Goal: Task Accomplishment & Management: Complete application form

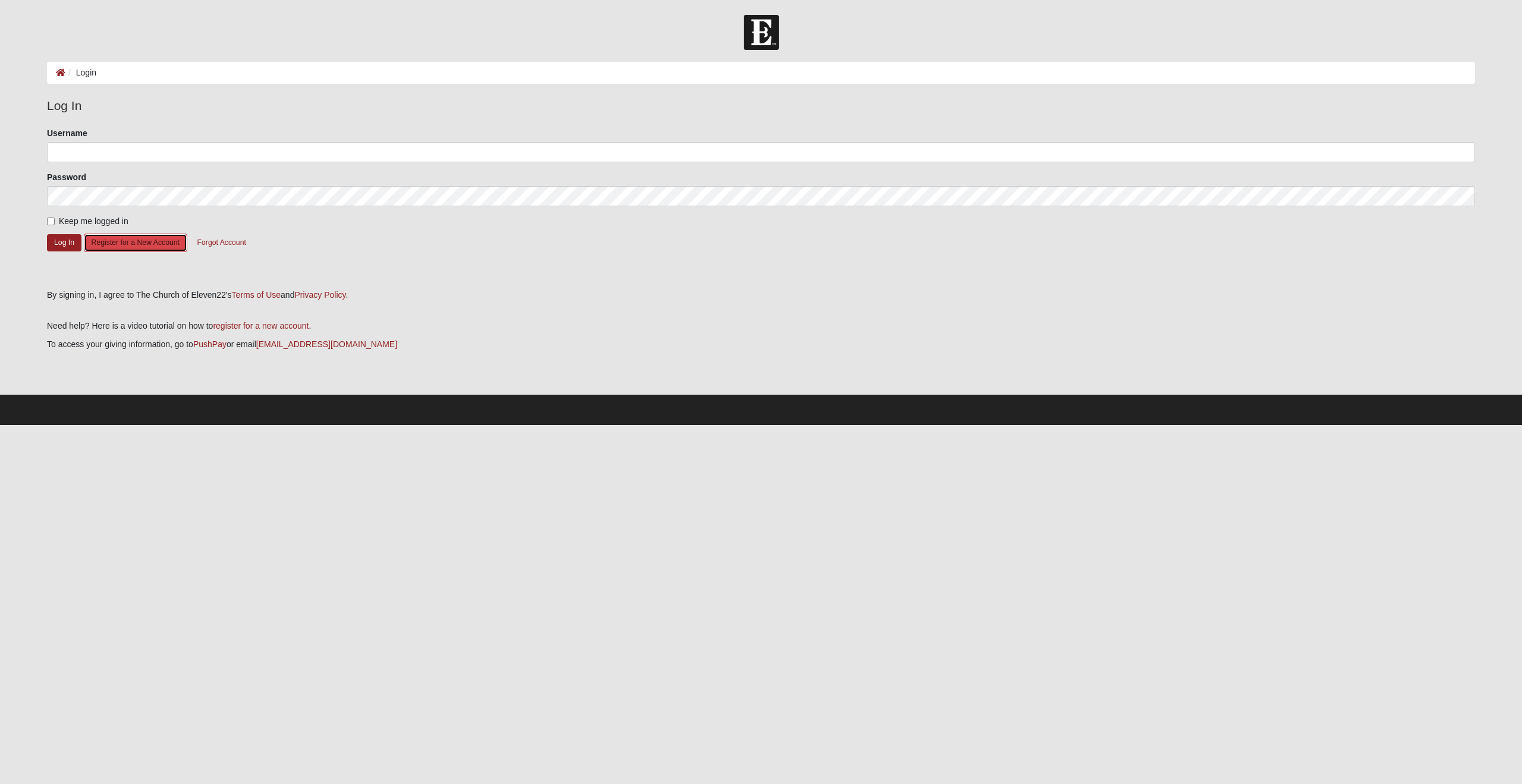
click at [144, 244] on button "Register for a New Account" at bounding box center [135, 243] width 103 height 18
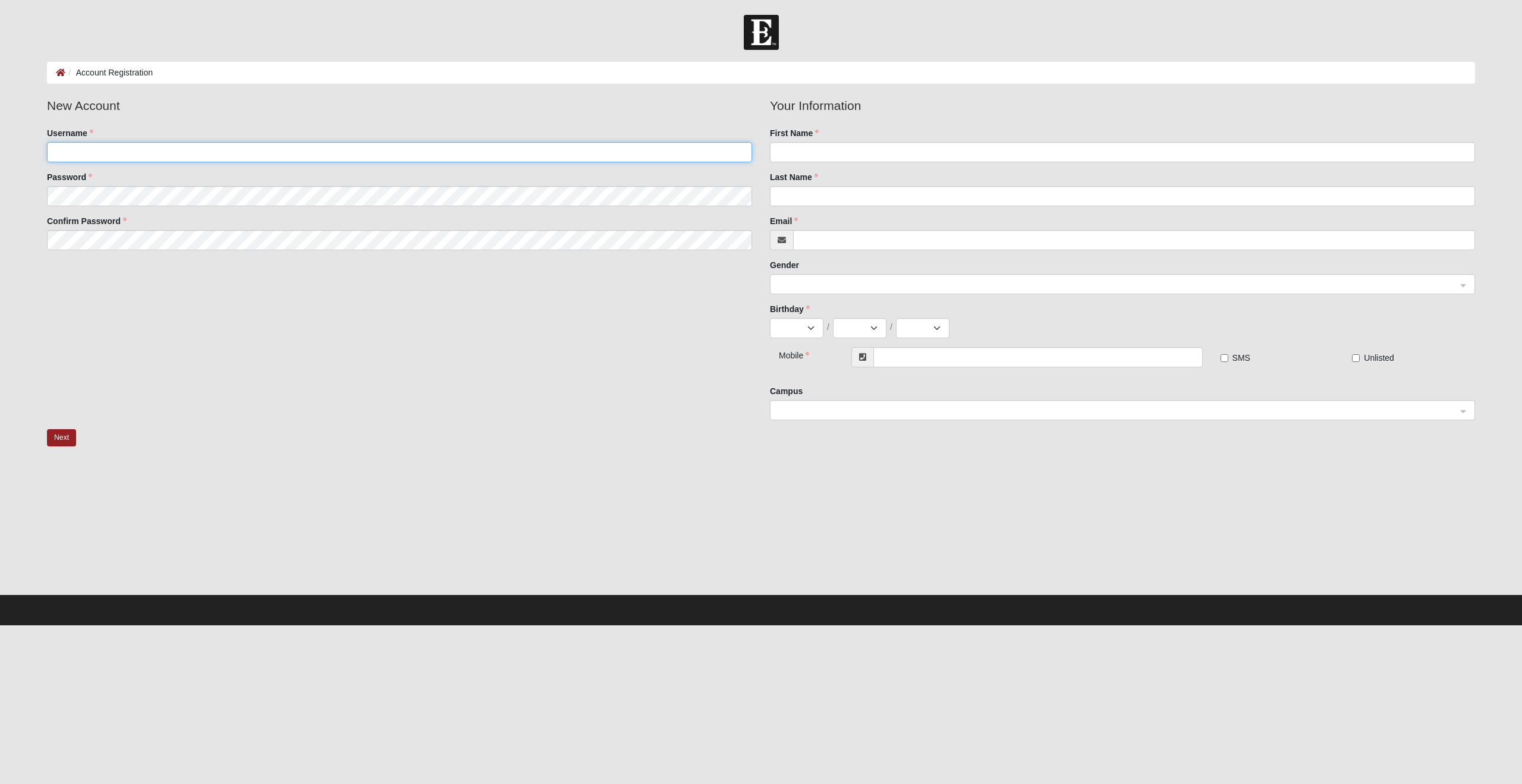
click at [155, 155] on input "Username" at bounding box center [400, 152] width 705 height 20
type input "wyattje79"
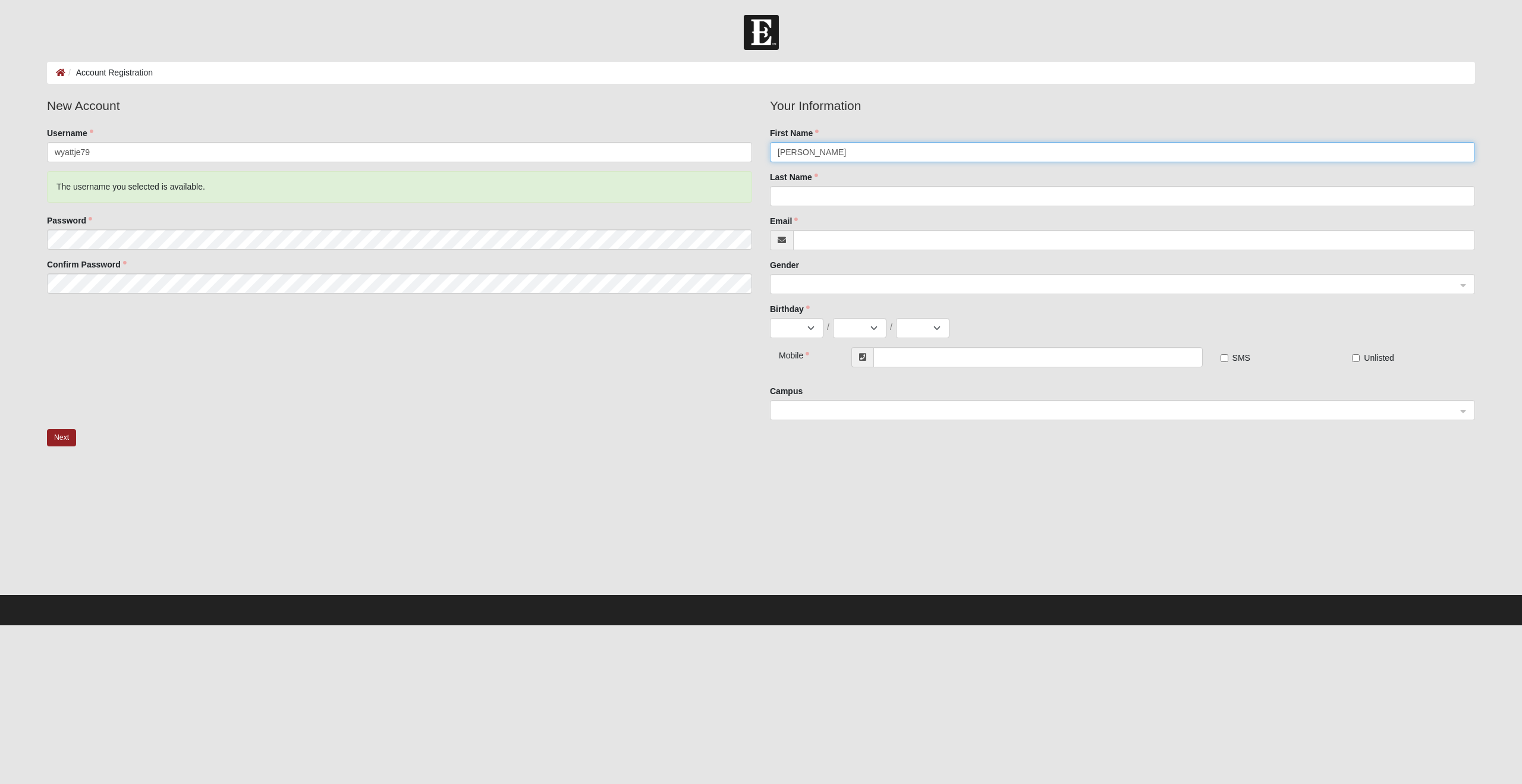
type input "Joseph"
type input "Wyatt"
type input "[EMAIL_ADDRESS][DOMAIN_NAME]"
click at [798, 282] on span at bounding box center [1117, 285] width 679 height 13
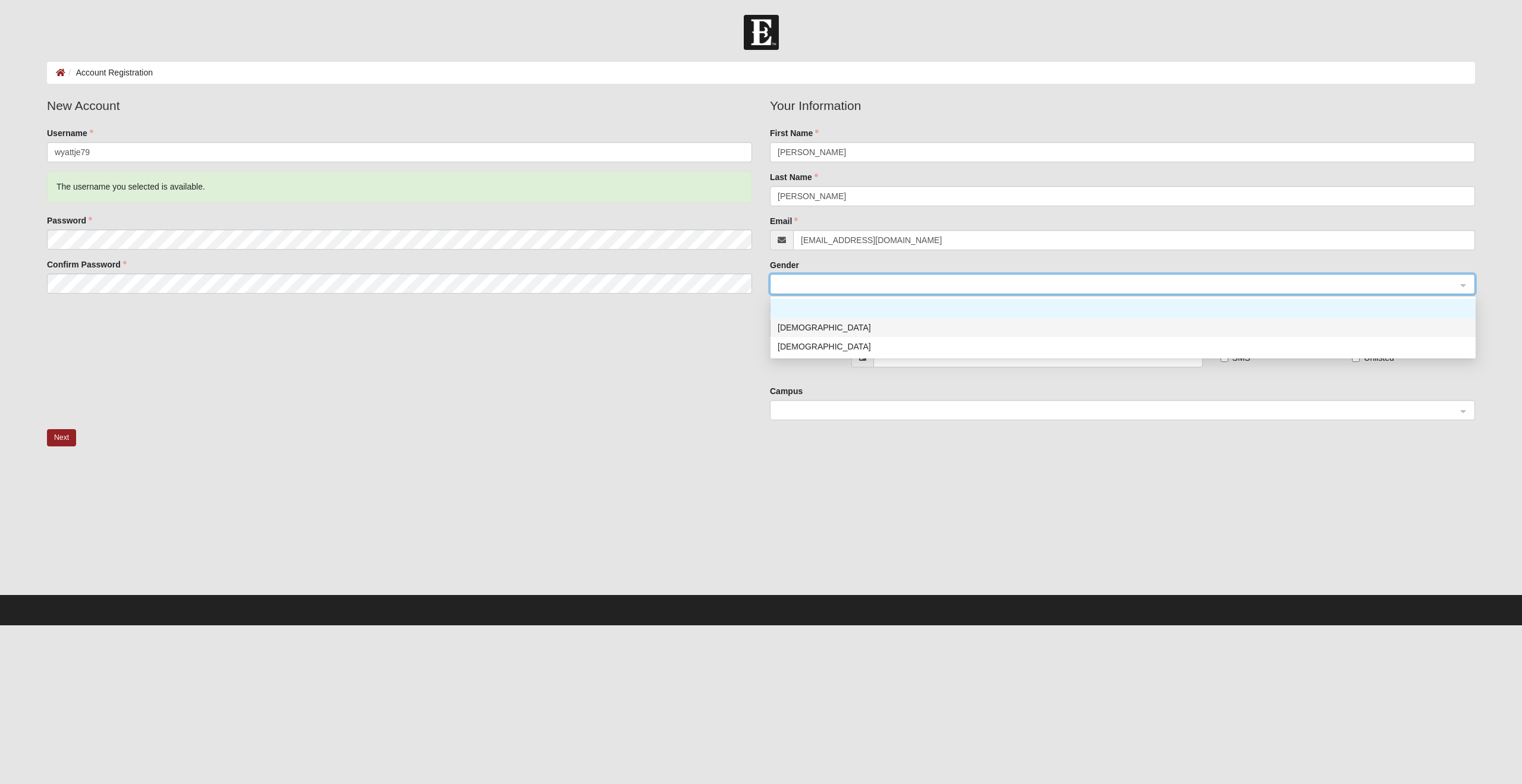
click at [785, 332] on div "Male" at bounding box center [1123, 327] width 691 height 13
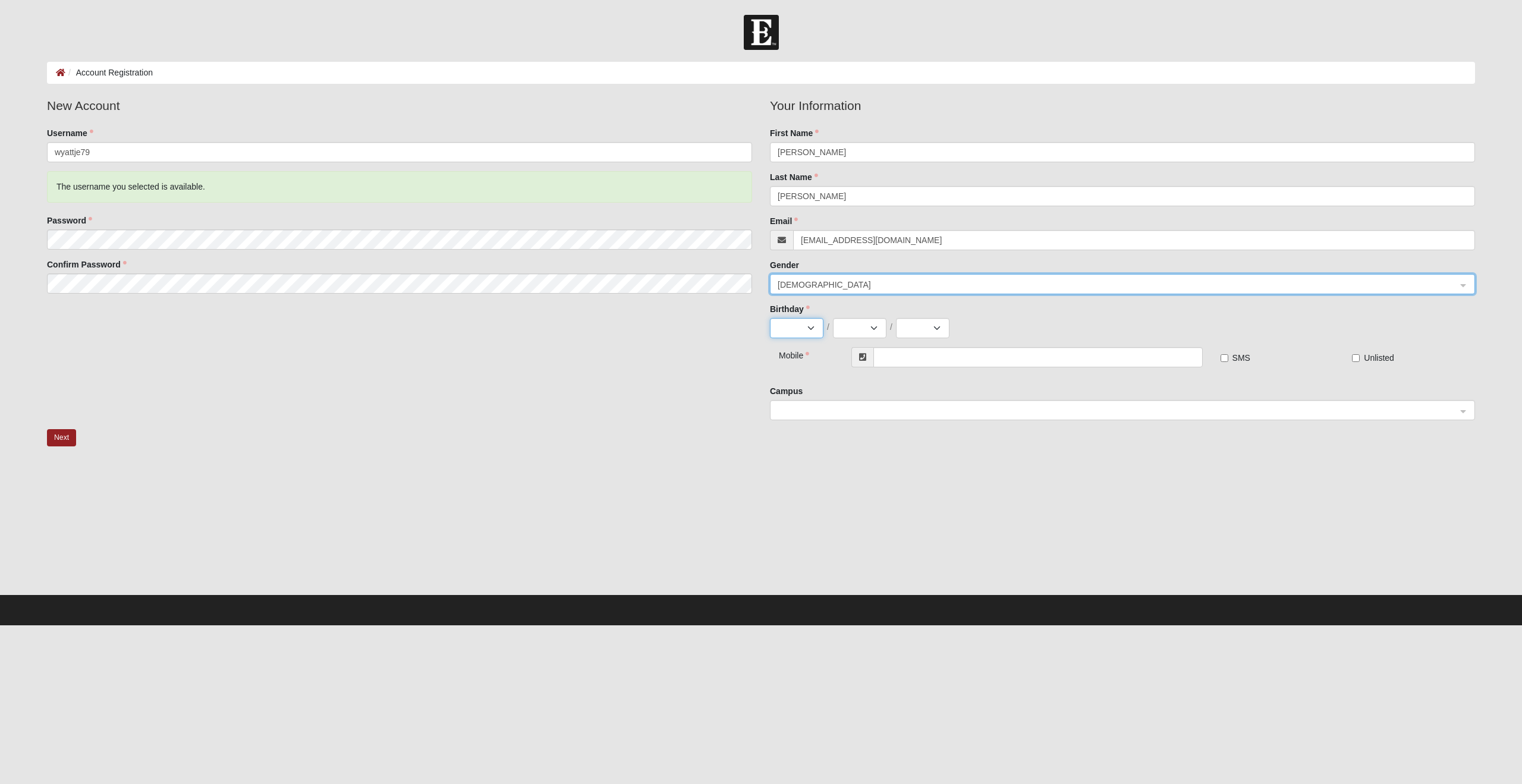
click at [791, 327] on select "Jan Feb Mar Apr May Jun Jul Aug Sep Oct Nov Dec" at bounding box center [796, 328] width 53 height 20
select select "6"
click at [770, 318] on select "Jan Feb Mar Apr May Jun Jul Aug Sep Oct Nov Dec" at bounding box center [796, 328] width 53 height 20
click at [853, 326] on select "1 2 3 4 5 6 7 8 9 10 11 12 13 14 15 16 17 18 19 20 21 22 23 24 25 26 27 28 29 30" at bounding box center [860, 328] width 53 height 20
select select "27"
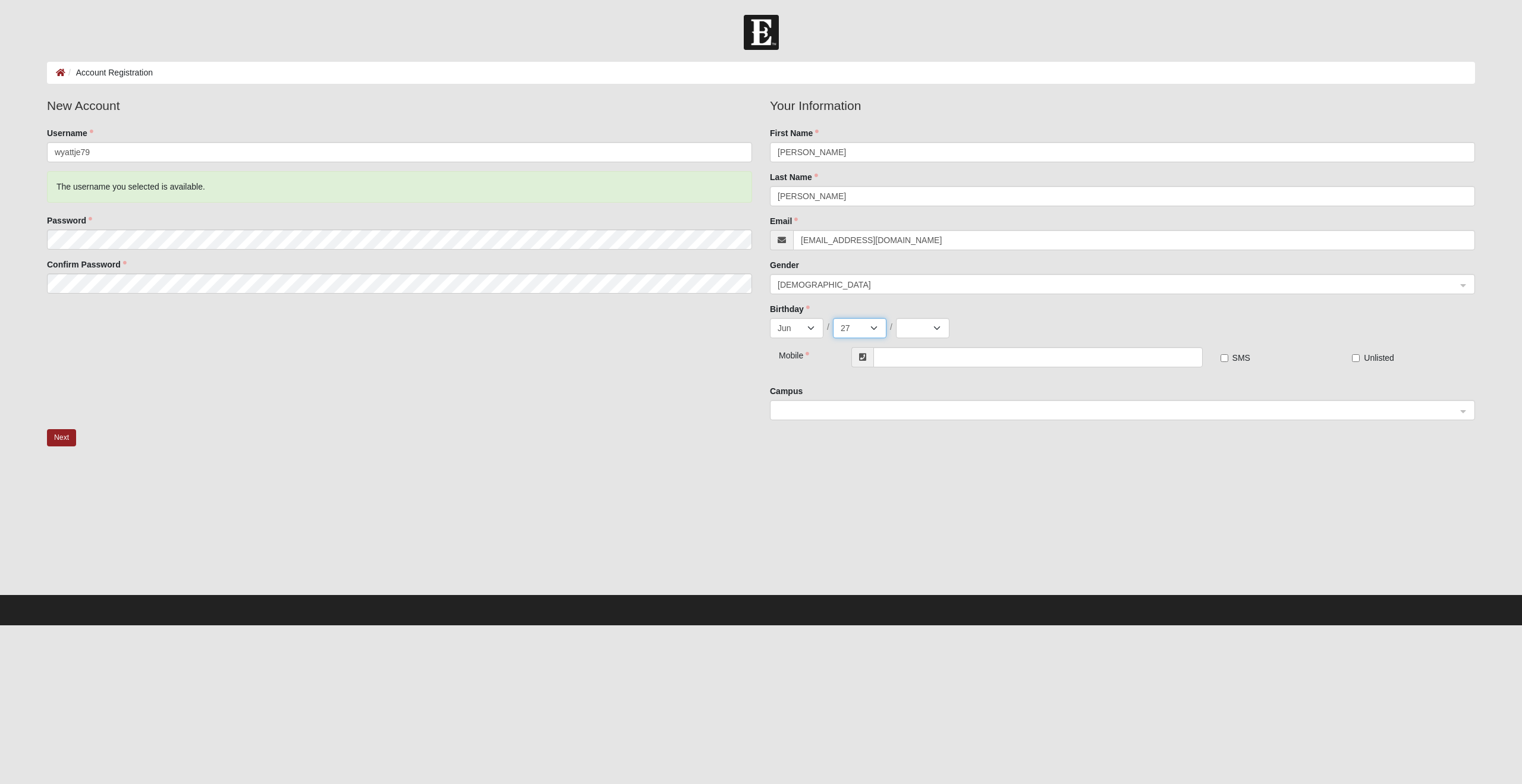
click at [833, 318] on select "1 2 3 4 5 6 7 8 9 10 11 12 13 14 15 16 17 18 19 20 21 22 23 24 25 26 27 28 29 30" at bounding box center [860, 328] width 53 height 20
click at [914, 327] on select "2025 2024 2023 2022 2021 2020 2019 2018 2017 2016 2015 2014 2013 2012 2011 2010…" at bounding box center [923, 328] width 53 height 20
select select "1979"
click at [896, 318] on select "2025 2024 2023 2022 2021 2020 2019 2018 2017 2016 2015 2014 2013 2012 2011 2010…" at bounding box center [923, 328] width 53 height 20
click at [906, 359] on input "text" at bounding box center [1038, 357] width 329 height 20
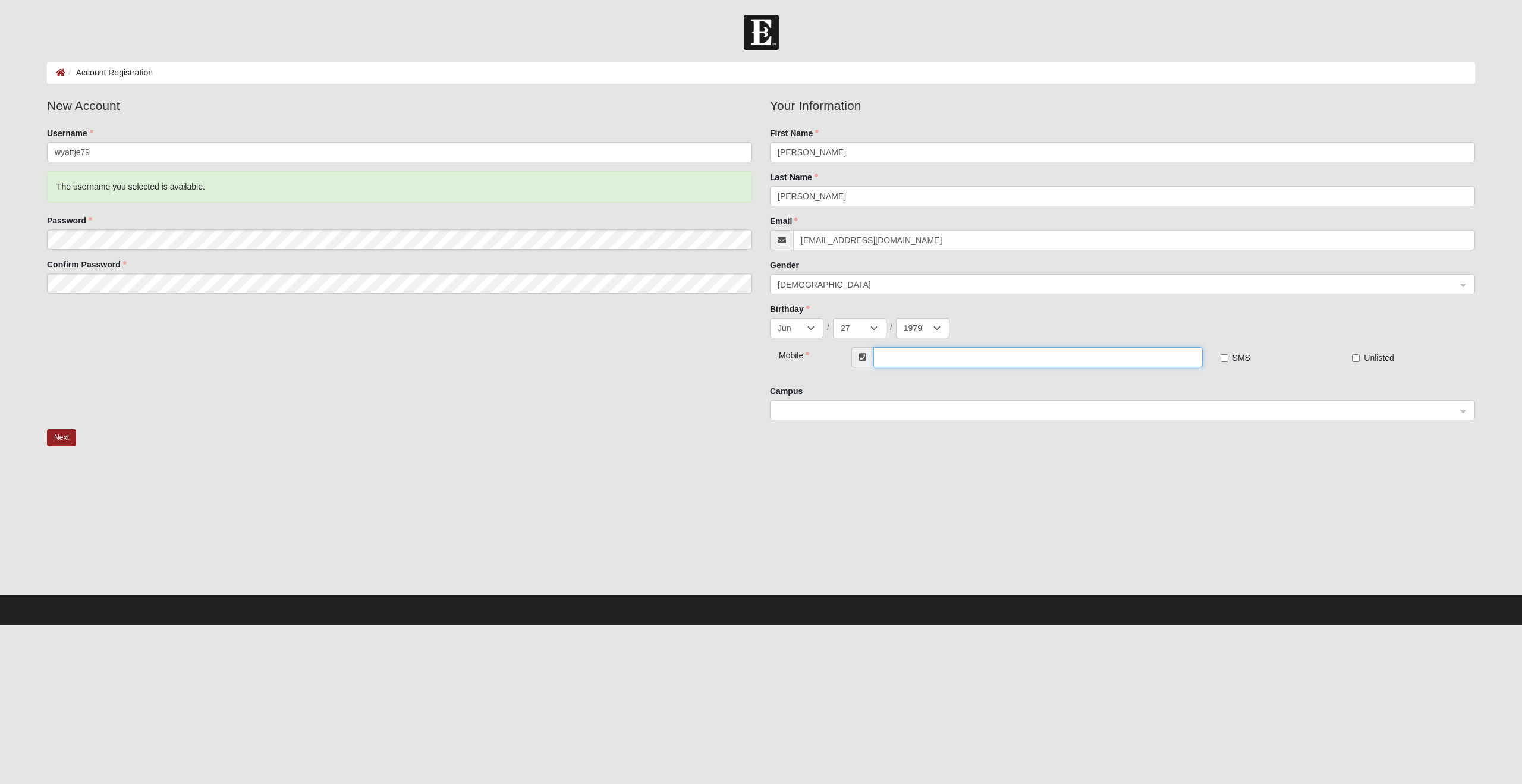
type input "(940) 531-2715"
click at [1358, 359] on input "Unlisted" at bounding box center [1356, 358] width 8 height 8
checkbox input "true"
click at [1227, 360] on input "SMS" at bounding box center [1225, 358] width 8 height 8
checkbox input "true"
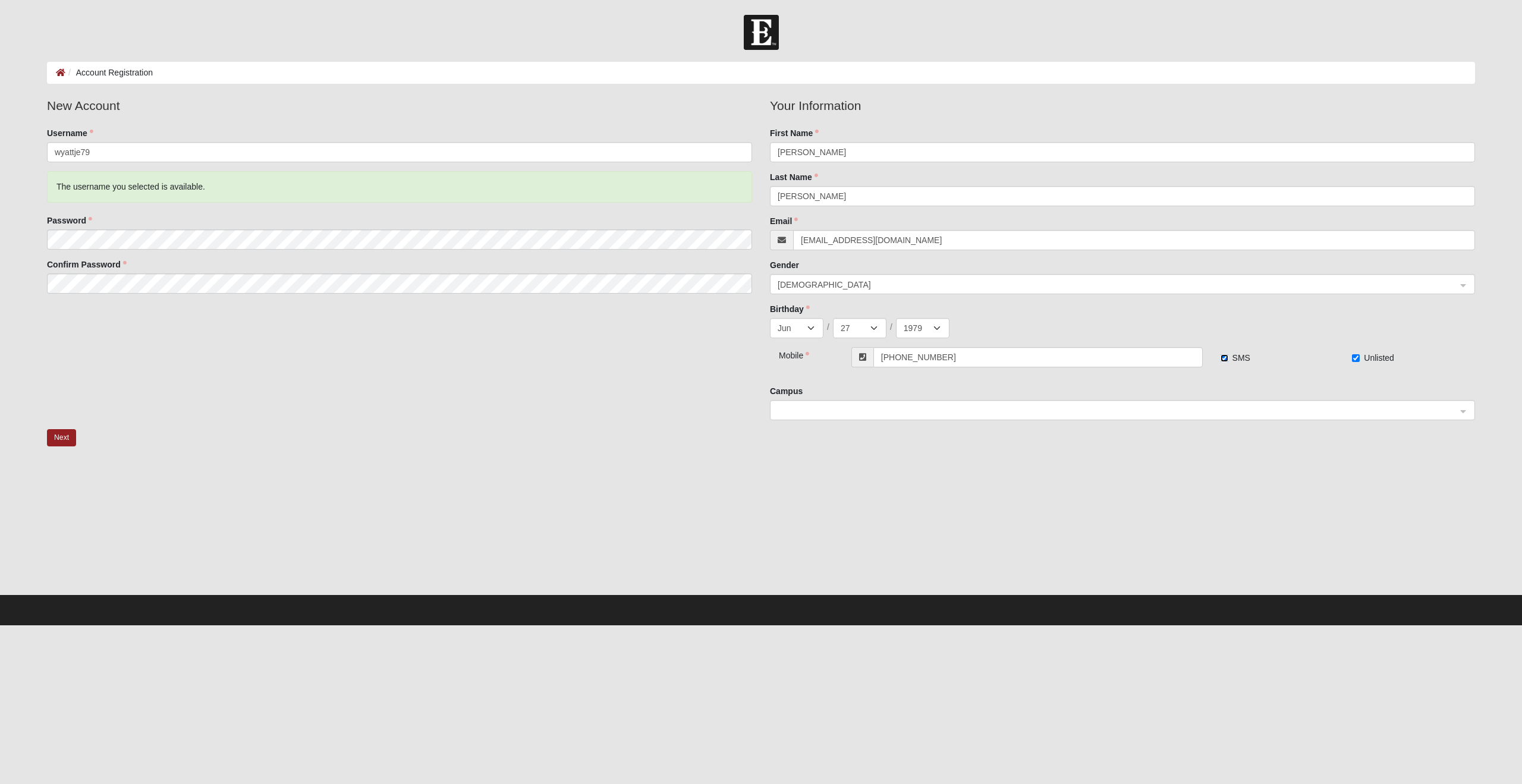
click at [1104, 419] on span at bounding box center [1118, 411] width 683 height 20
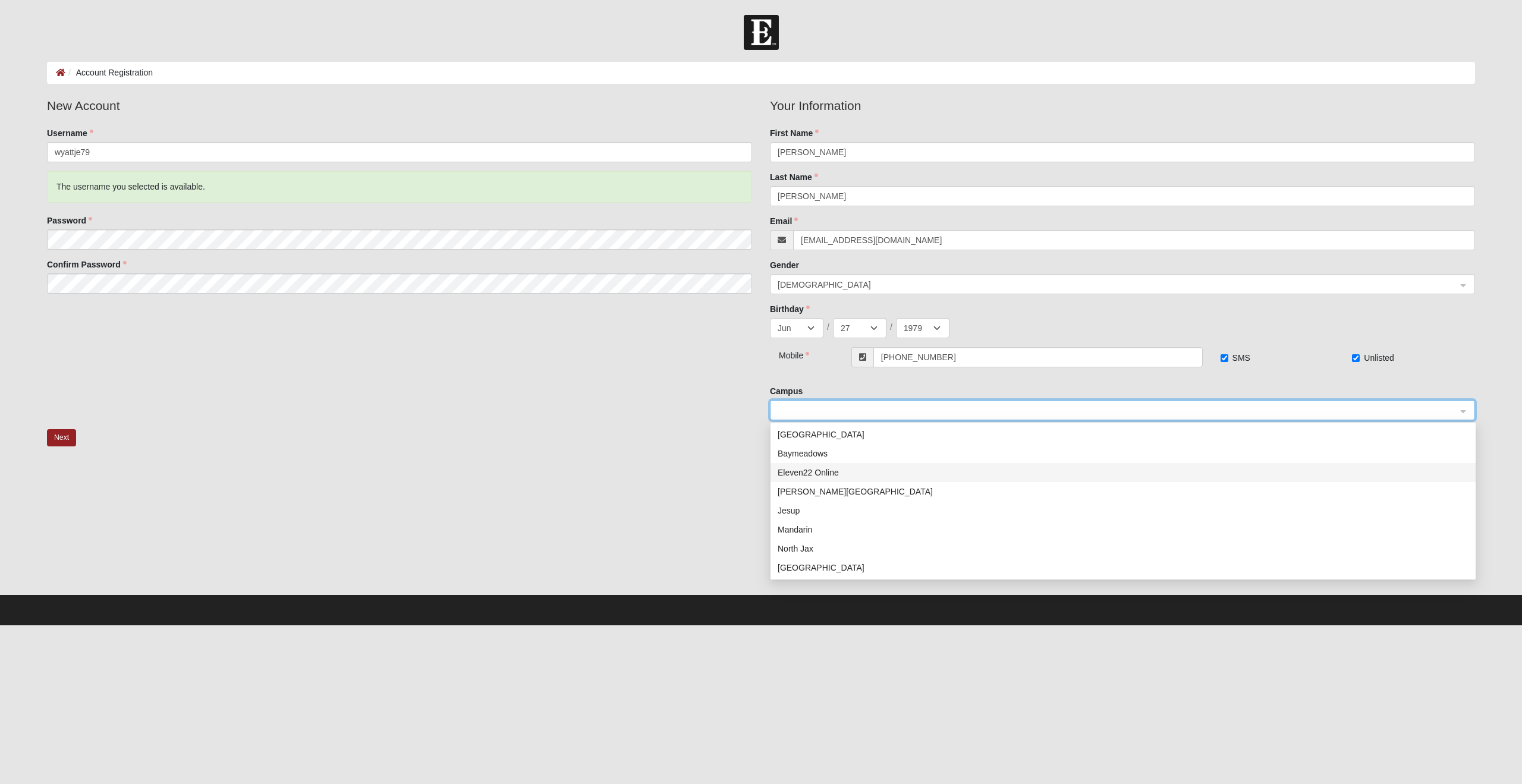
click at [986, 470] on div "Eleven22 Online" at bounding box center [1123, 472] width 691 height 13
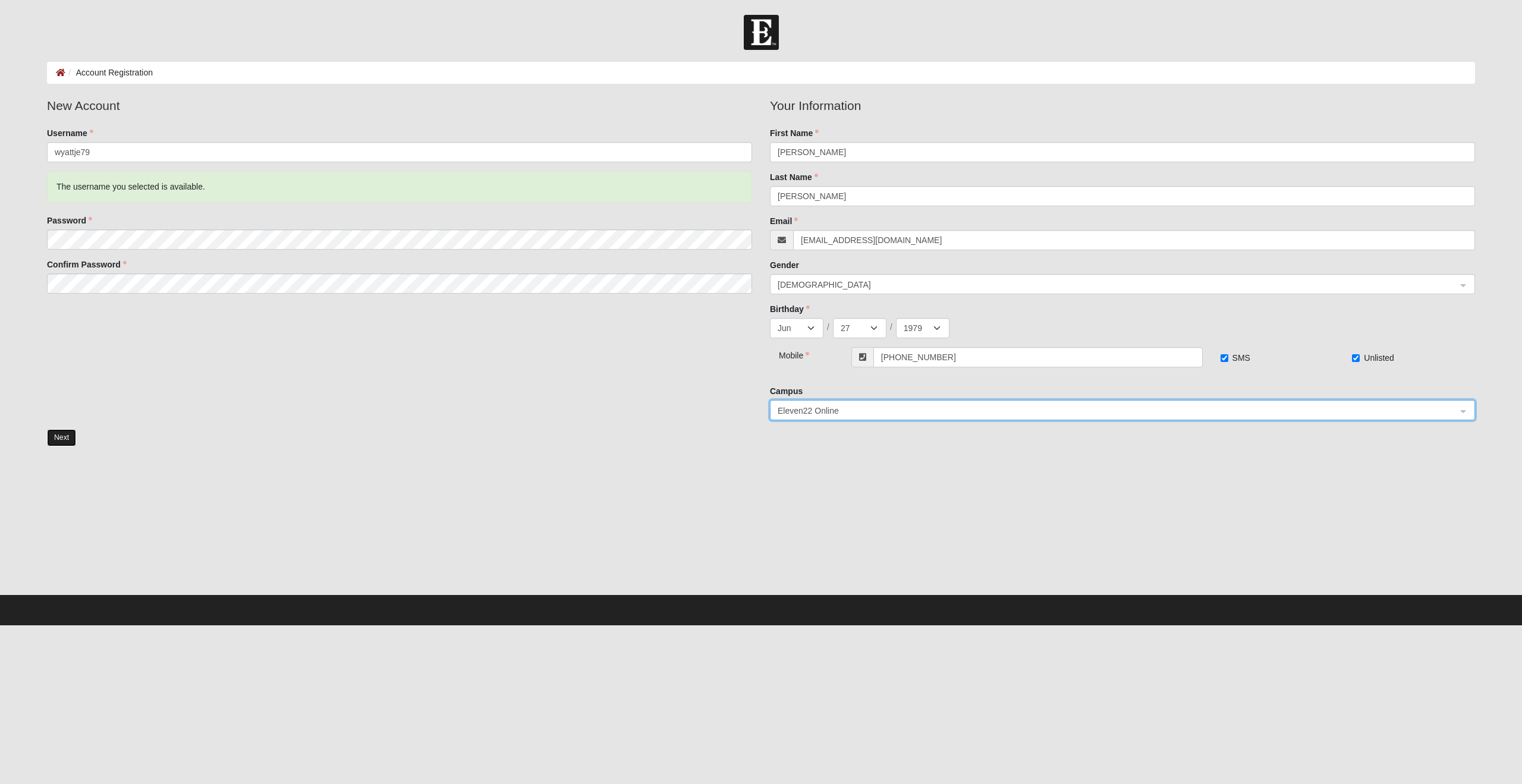
click at [49, 440] on button "Next" at bounding box center [61, 438] width 29 height 17
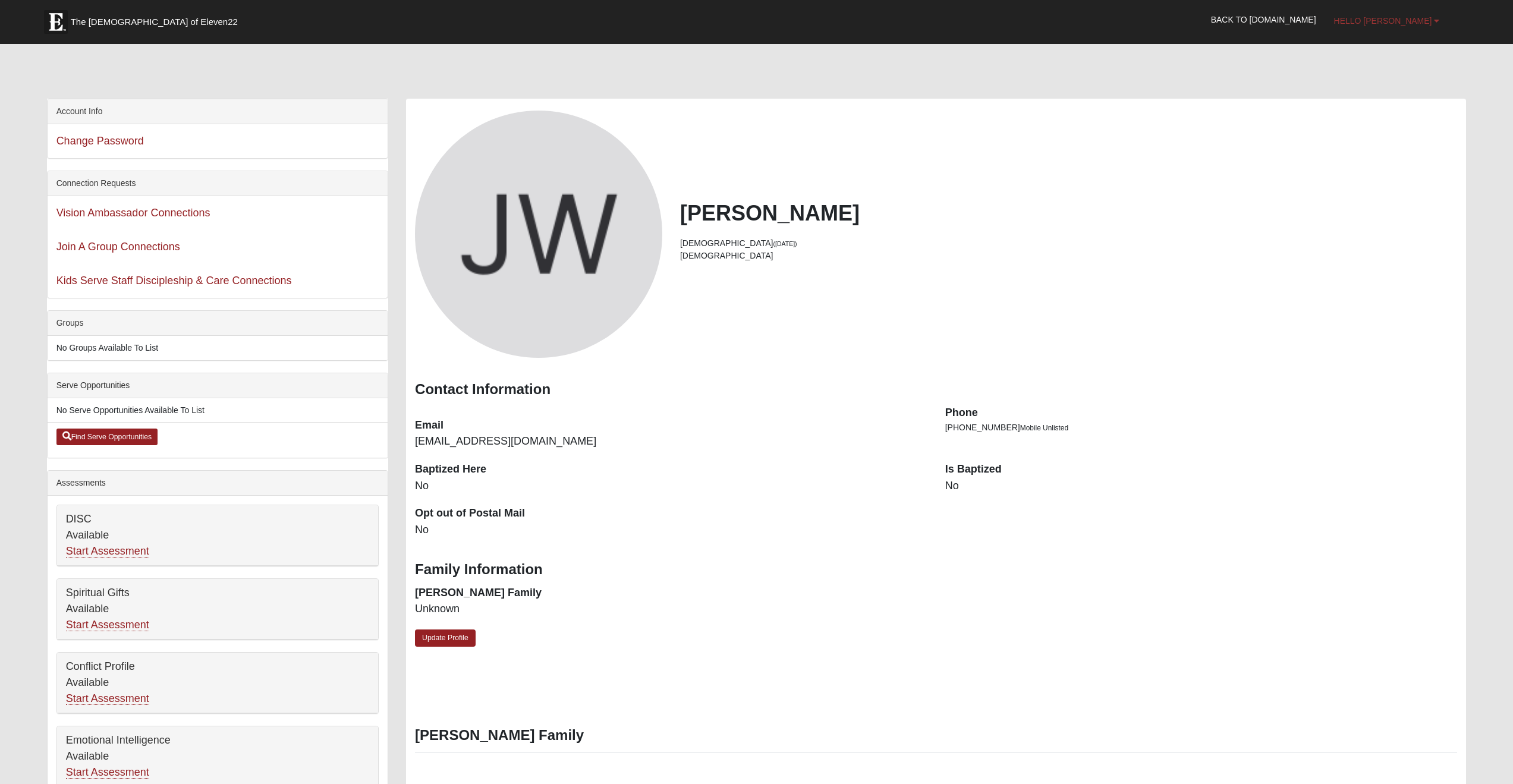
click at [1413, 22] on span "Hello [PERSON_NAME]" at bounding box center [1383, 21] width 98 height 10
click at [1403, 49] on link "My Account" at bounding box center [1385, 47] width 94 height 16
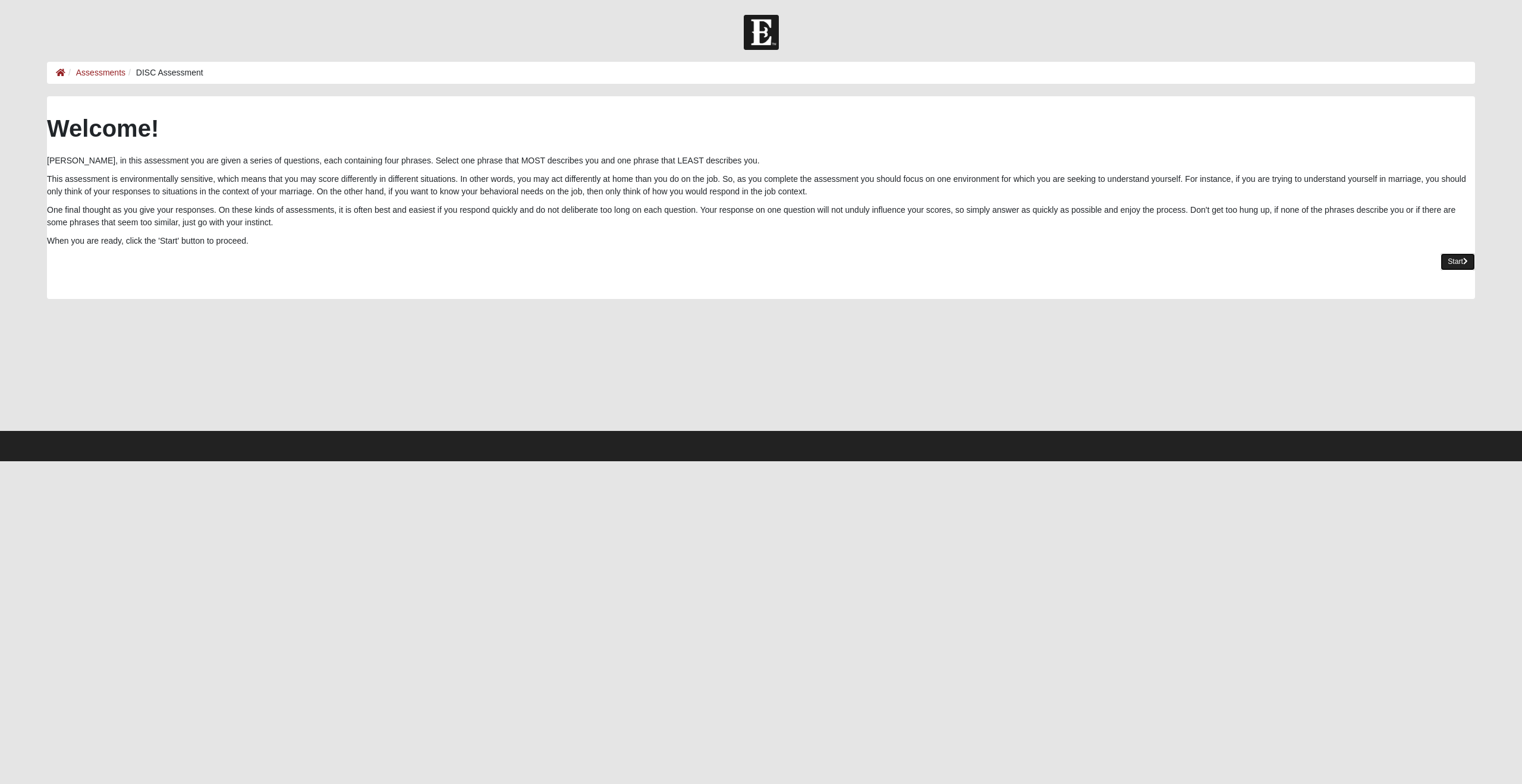
click at [1456, 265] on link "Start" at bounding box center [1458, 262] width 34 height 17
